Goal: Find specific page/section: Find specific page/section

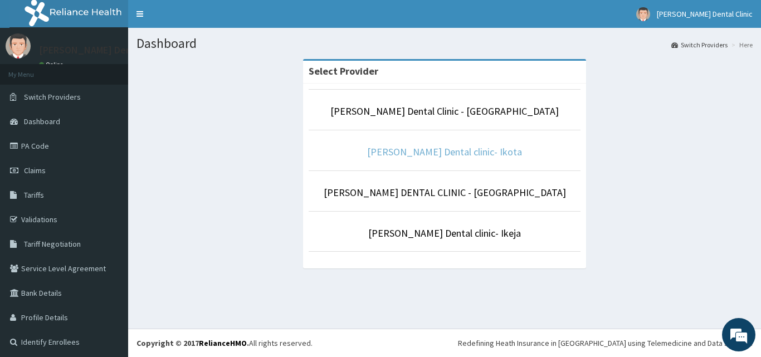
click at [444, 145] on link "[PERSON_NAME] Dental clinic- Ikota" at bounding box center [444, 151] width 155 height 13
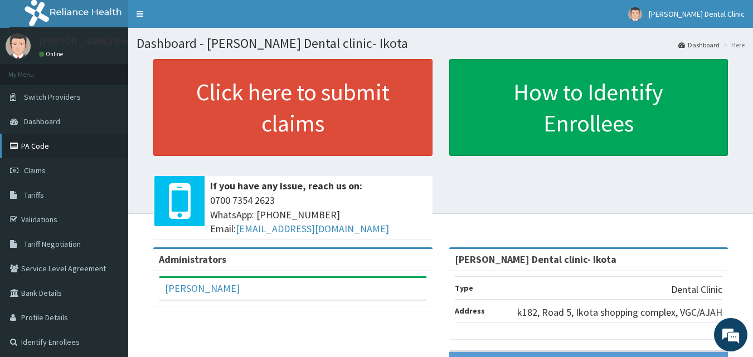
click at [90, 140] on link "PA Code" at bounding box center [64, 146] width 128 height 25
